Goal: Answer question/provide support: Share knowledge or assist other users

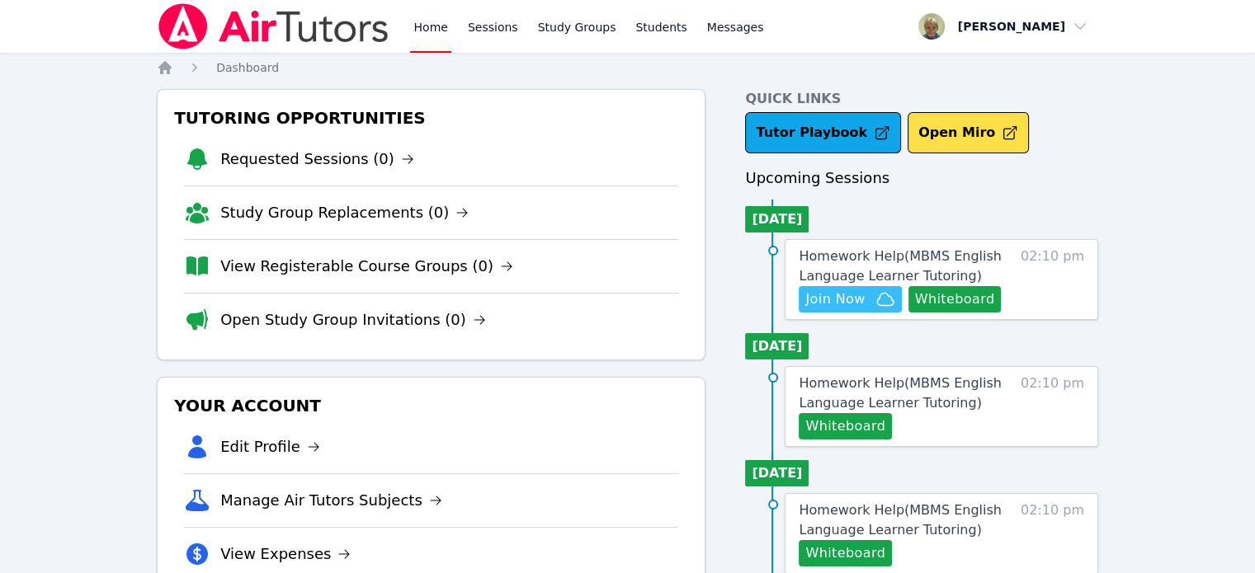
click at [870, 290] on span "Join Now" at bounding box center [849, 300] width 89 height 20
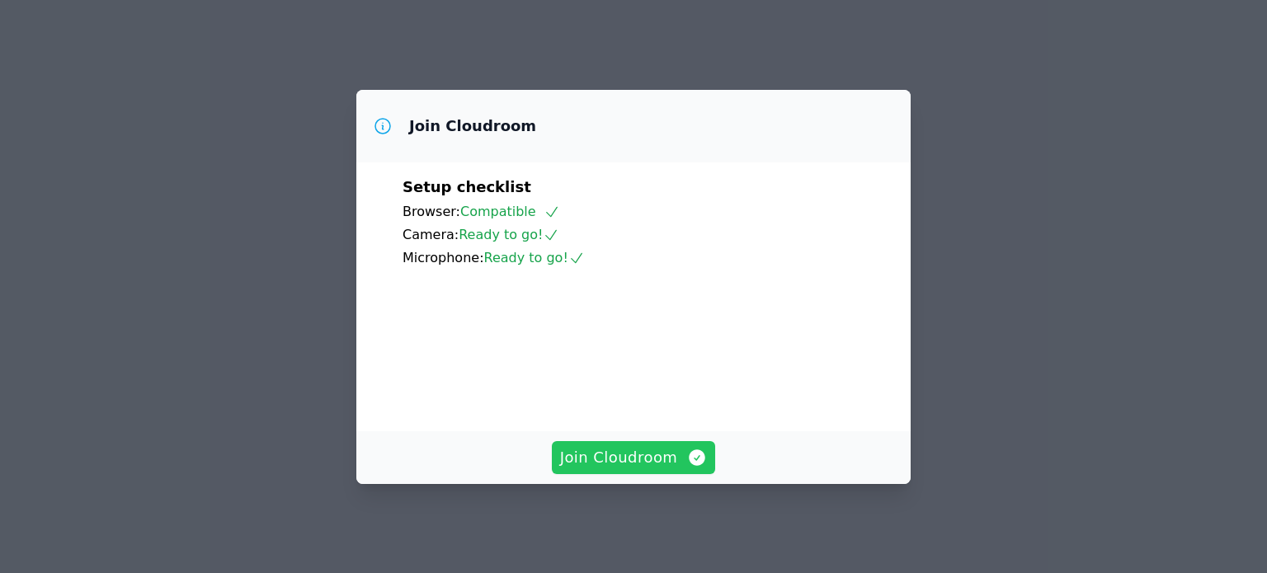
click at [604, 460] on span "Join Cloudroom" at bounding box center [634, 457] width 148 height 23
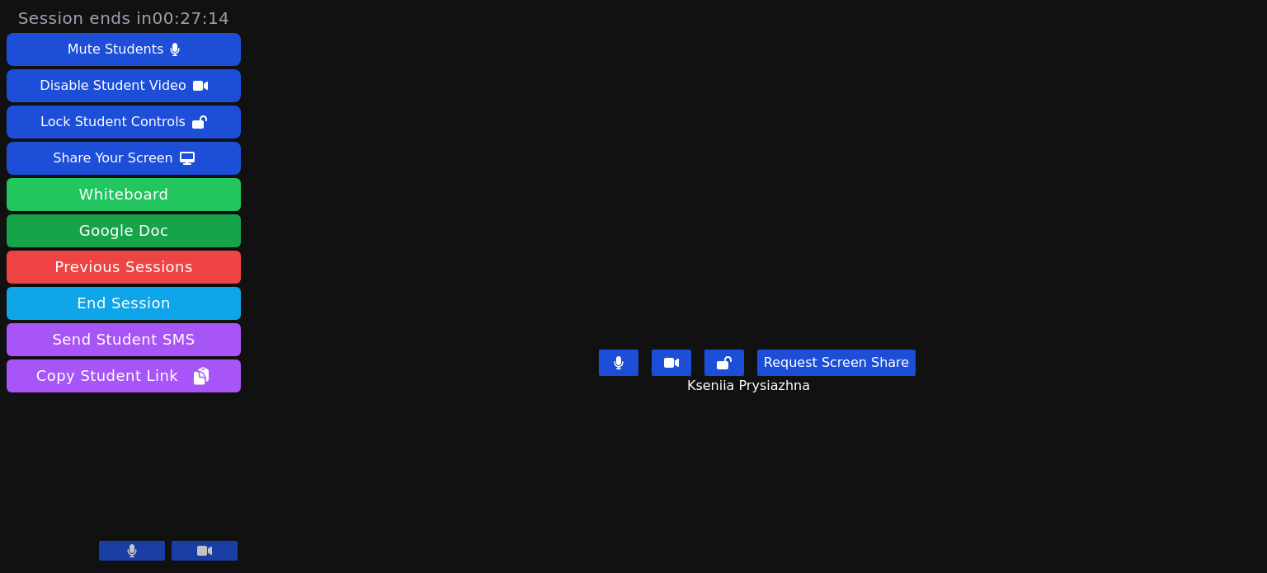
click at [85, 199] on button "Whiteboard" at bounding box center [124, 194] width 234 height 33
click at [160, 196] on button "Whiteboard" at bounding box center [124, 194] width 234 height 33
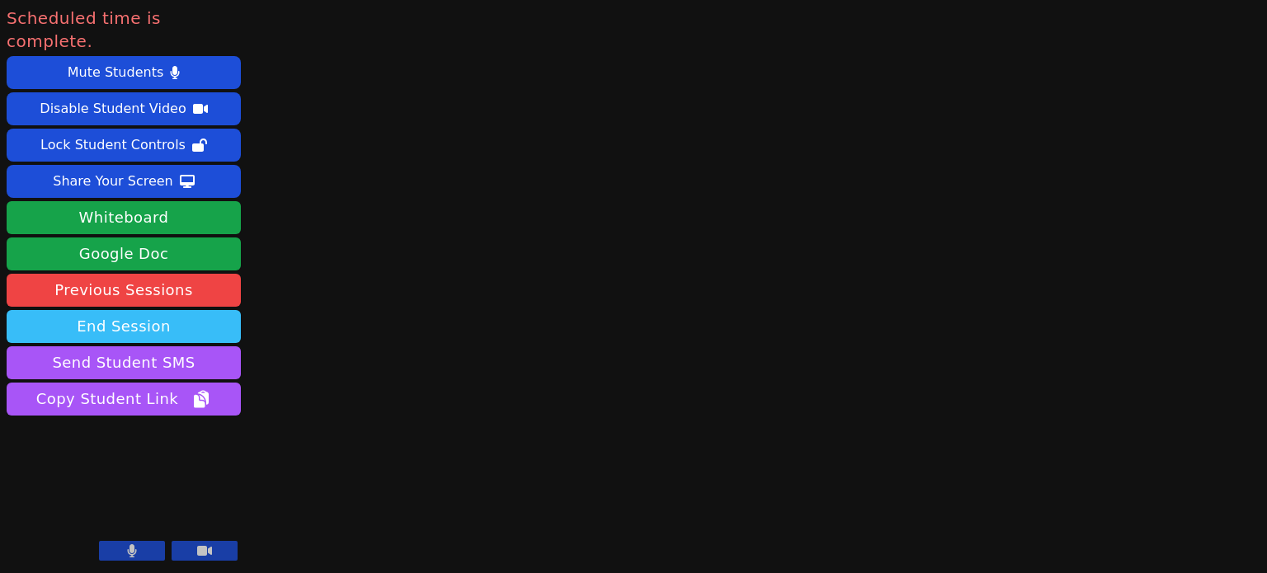
click at [155, 310] on button "End Session" at bounding box center [124, 326] width 234 height 33
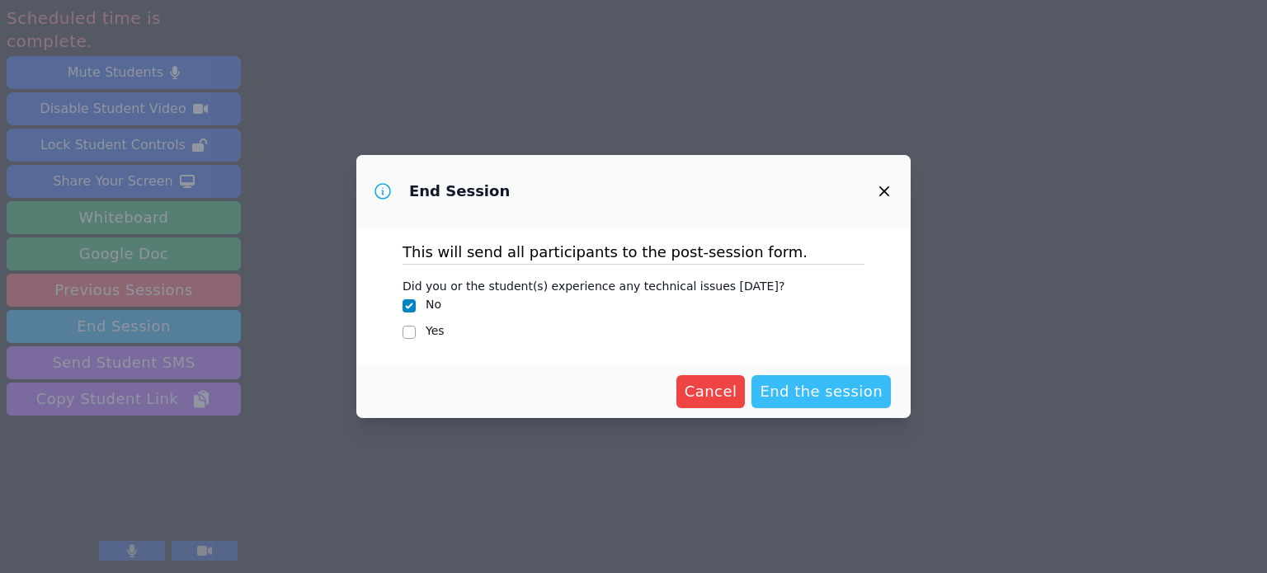
click at [821, 382] on span "End the session" at bounding box center [821, 391] width 123 height 23
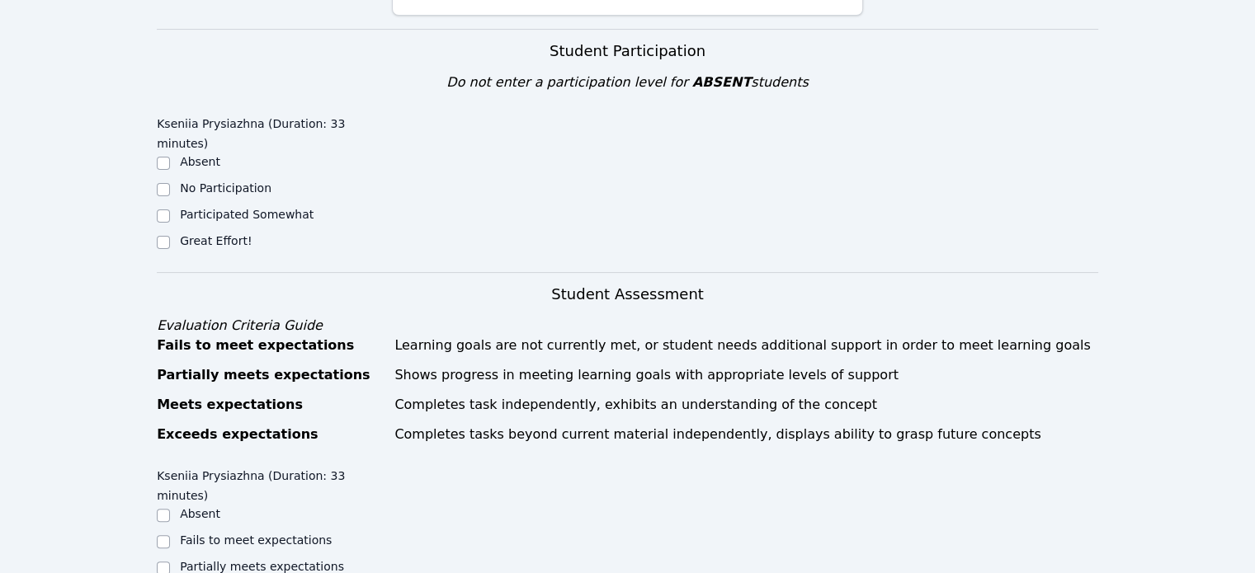
scroll to position [418, 0]
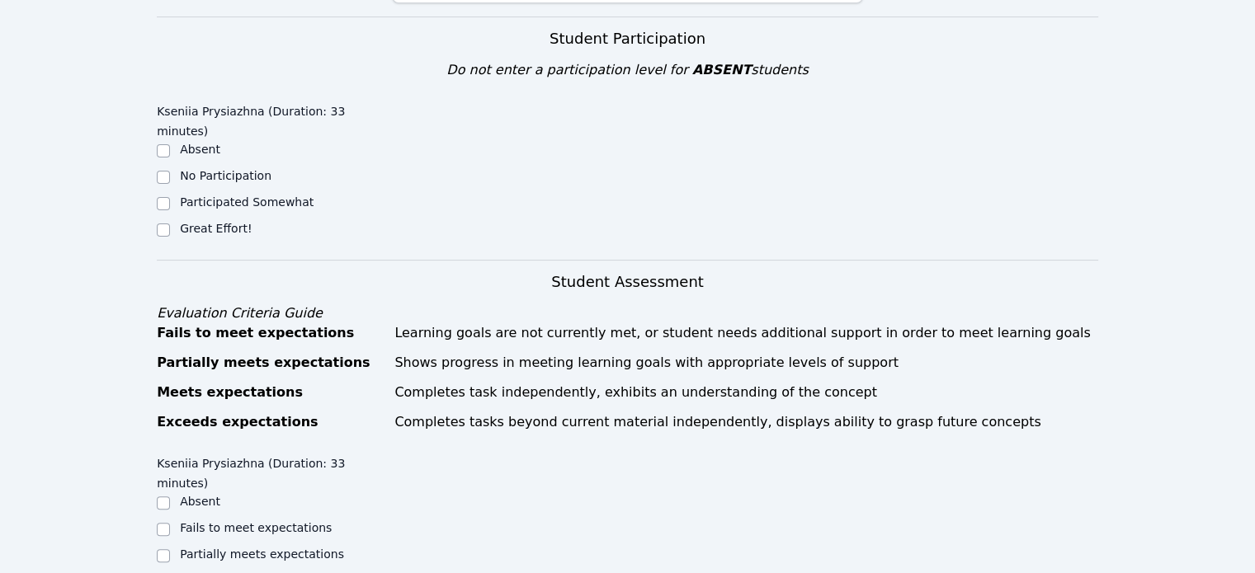
click at [191, 222] on label "Great Effort!" at bounding box center [216, 228] width 72 height 13
click at [170, 224] on input "Great Effort!" at bounding box center [163, 230] width 13 height 13
checkbox input "true"
click at [199, 573] on label "Meets expectations" at bounding box center [236, 580] width 113 height 13
click at [170, 573] on input "Meets expectations" at bounding box center [163, 582] width 13 height 13
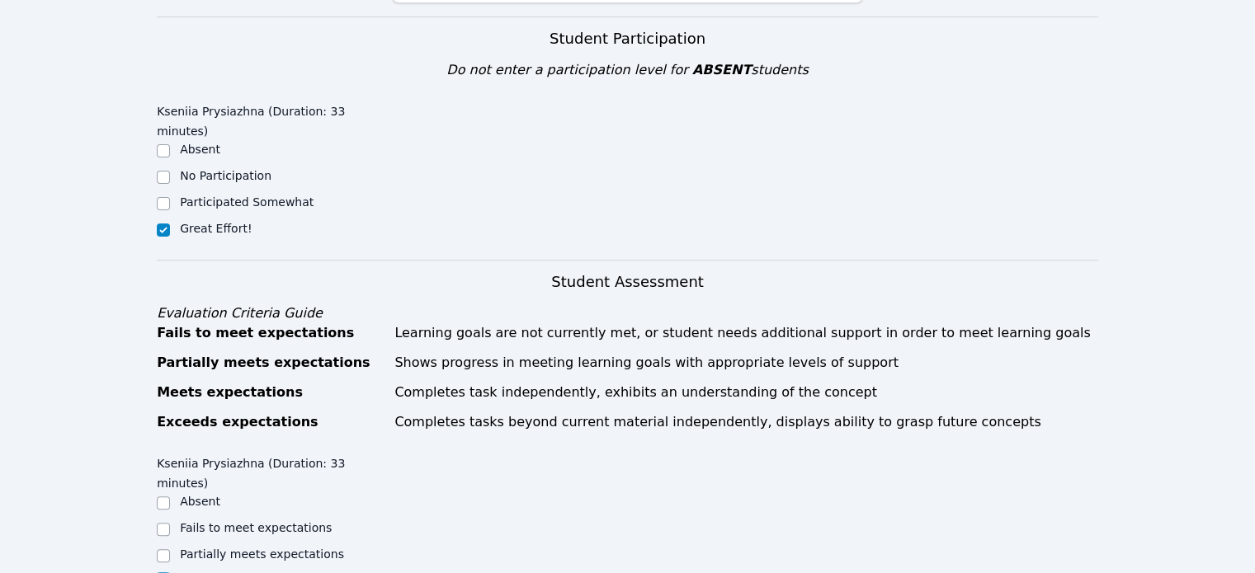
checkbox input "true"
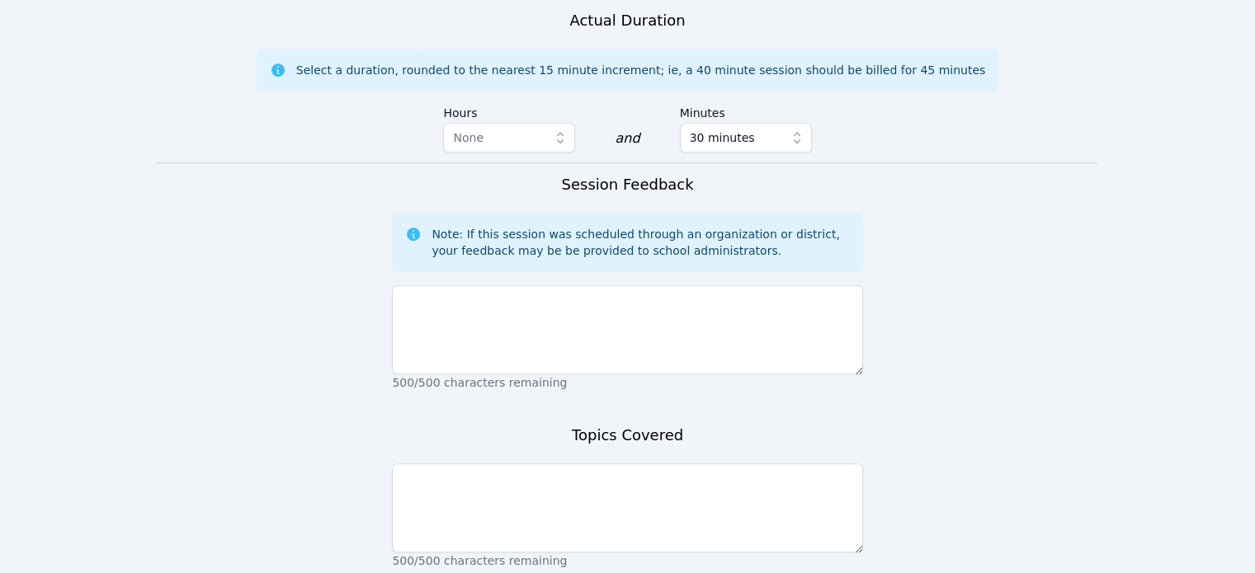
scroll to position [1066, 0]
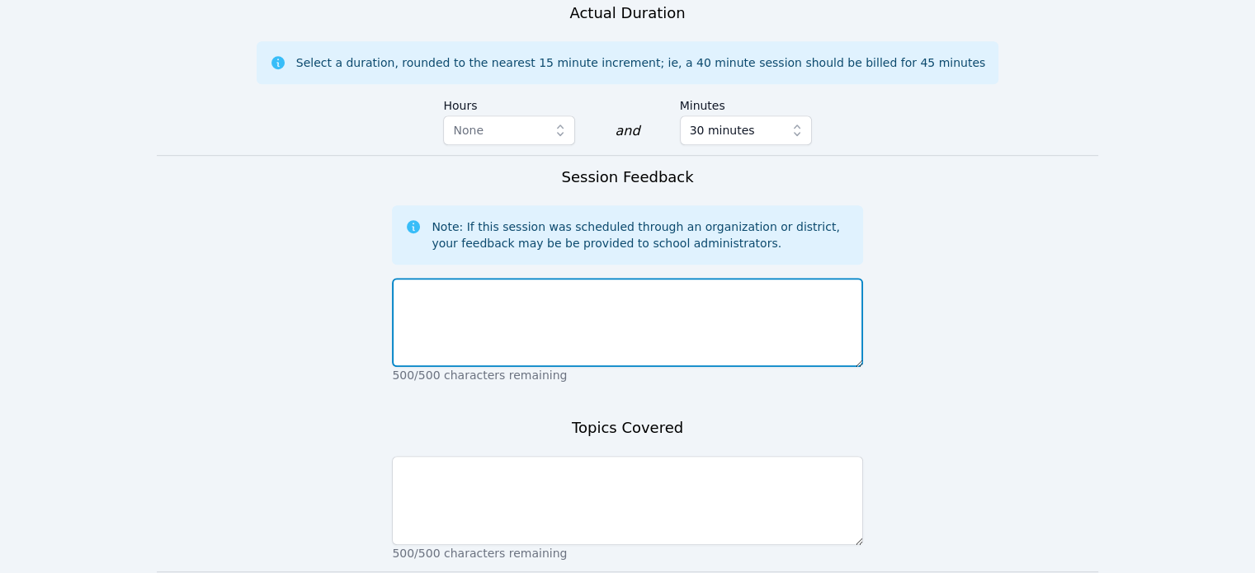
click at [648, 278] on textarea at bounding box center [627, 322] width 470 height 89
type textarea "Less noise this time"
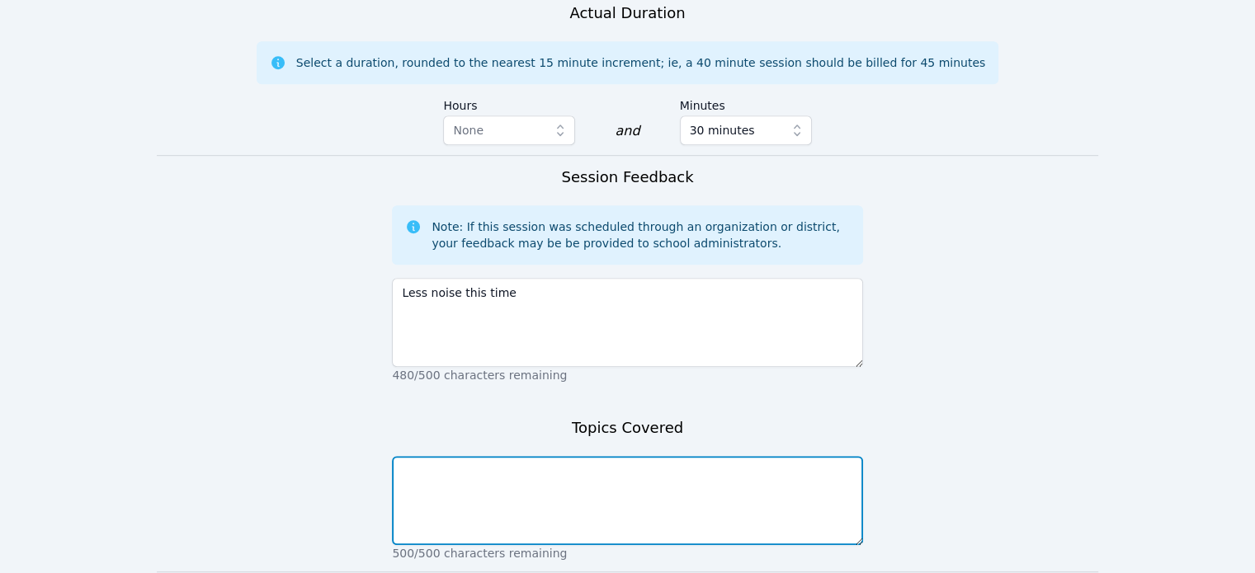
click at [663, 456] on textarea at bounding box center [627, 500] width 470 height 89
type textarea "operations with complex fractions"
